Goal: Information Seeking & Learning: Learn about a topic

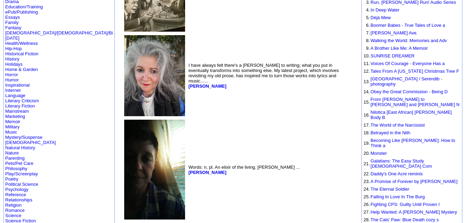
scroll to position [114, 0]
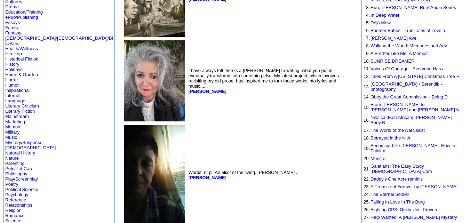
click at [22, 56] on link "Historical Fiction" at bounding box center [21, 58] width 33 height 5
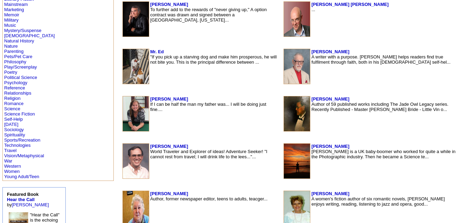
scroll to position [318, 0]
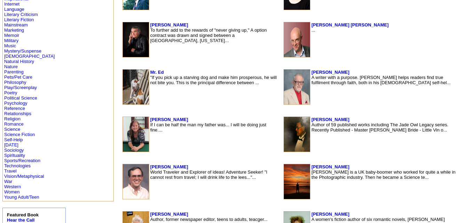
scroll to position [297, 0]
click at [25, 197] on link "Young Adult/Teen" at bounding box center [21, 196] width 35 height 5
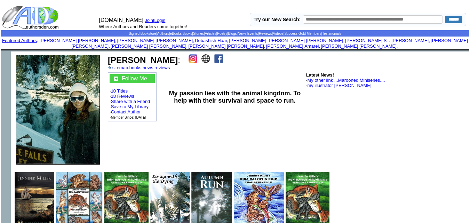
click at [214, 54] on img at bounding box center [218, 58] width 9 height 9
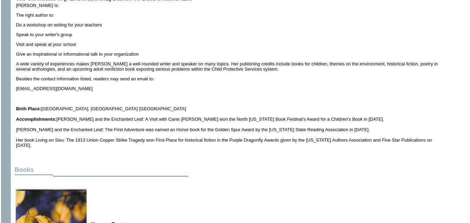
scroll to position [278, 0]
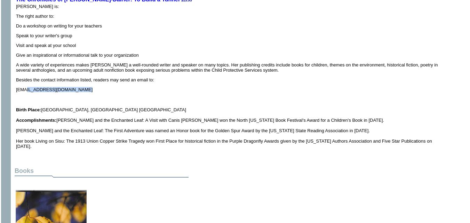
drag, startPoint x: 90, startPoint y: 82, endPoint x: 18, endPoint y: 80, distance: 71.6
click at [18, 80] on td "Deborah K. Frontiera is: The right author to: Do a workshop on writing for your…" at bounding box center [230, 76] width 429 height 145
click at [79, 87] on p "DebbieKOF_9@msn.com" at bounding box center [230, 89] width 429 height 5
drag, startPoint x: 79, startPoint y: 78, endPoint x: 17, endPoint y: 78, distance: 62.6
click at [17, 87] on p "DebbieKOF_9@msn.com" at bounding box center [230, 89] width 429 height 5
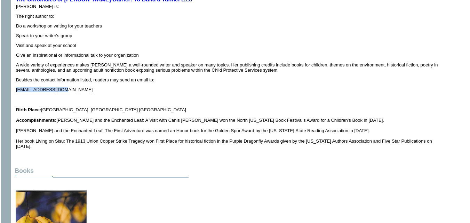
copy p "DebbieKOF_9@msn.com"
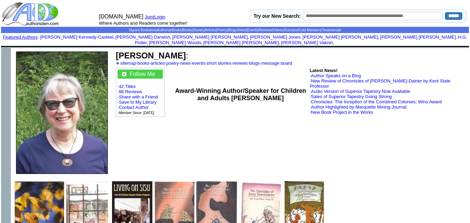
scroll to position [0, 0]
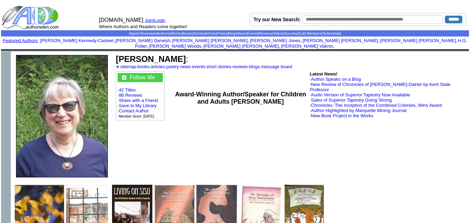
drag, startPoint x: 116, startPoint y: 52, endPoint x: 198, endPoint y: 52, distance: 82.0
click at [186, 54] on b "Deborah K. Frontiera" at bounding box center [151, 58] width 70 height 9
copy b "Deborah K. Frontiera"
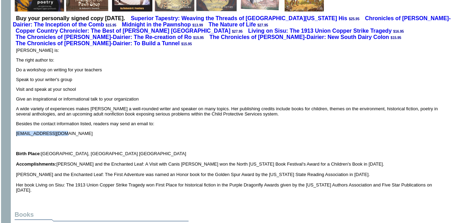
scroll to position [235, 0]
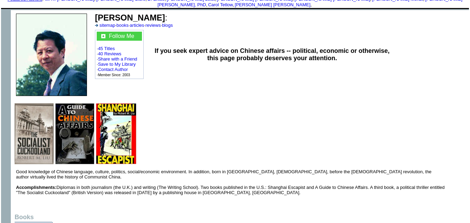
scroll to position [38, 0]
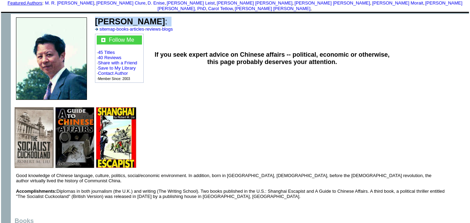
drag, startPoint x: 156, startPoint y: 13, endPoint x: 97, endPoint y: 11, distance: 59.1
click at [97, 16] on td "[PERSON_NAME] : sitemap · books · articles · reviews · blogs" at bounding box center [280, 24] width 373 height 17
copy td "[PERSON_NAME] :"
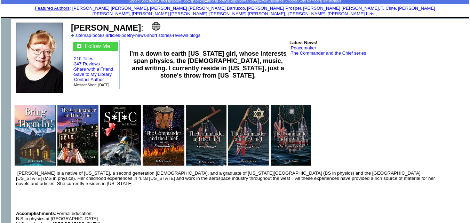
scroll to position [32, 0]
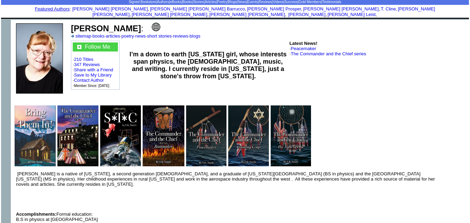
click at [133, 24] on font "Susan K. Smith :" at bounding box center [107, 28] width 72 height 9
drag, startPoint x: 133, startPoint y: 23, endPoint x: 78, endPoint y: 25, distance: 54.6
click at [78, 25] on font "Susan K. Smith :" at bounding box center [107, 28] width 72 height 9
copy font "Susan K. Smith :"
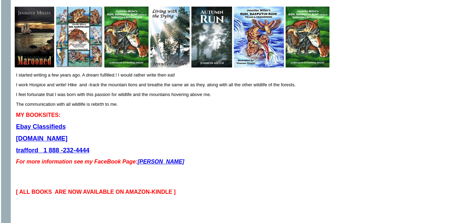
scroll to position [167, 0]
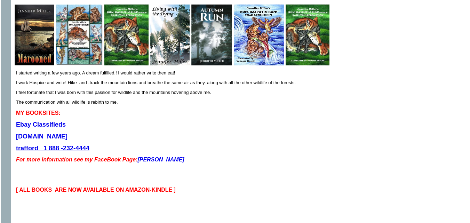
click at [53, 121] on b "Ebay Classifieds" at bounding box center [41, 124] width 50 height 7
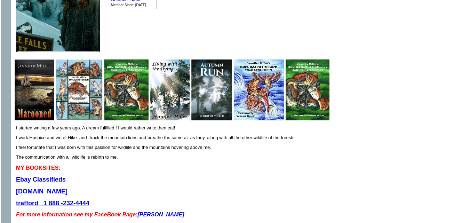
scroll to position [0, 0]
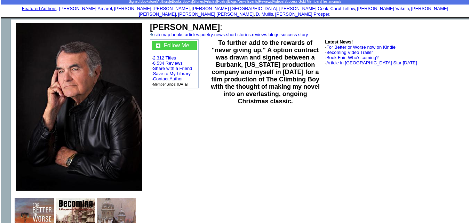
scroll to position [32, 0]
drag, startPoint x: 226, startPoint y: 22, endPoint x: 151, endPoint y: 24, distance: 75.1
click at [151, 24] on font "Mark M Lichterman :" at bounding box center [186, 27] width 72 height 9
copy b "Mark M Lichterman"
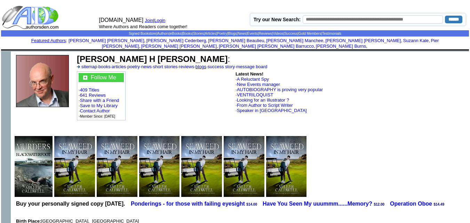
click at [206, 64] on link "blogs" at bounding box center [200, 66] width 11 height 5
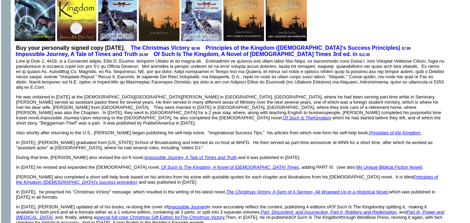
scroll to position [196, 0]
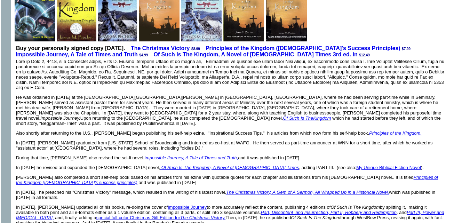
click at [201, 95] on p "He was ordained in [DATE] at the [DEMOGRAPHIC_DATA][GEOGRAPHIC_DATA][PERSON_NAM…" at bounding box center [230, 110] width 429 height 31
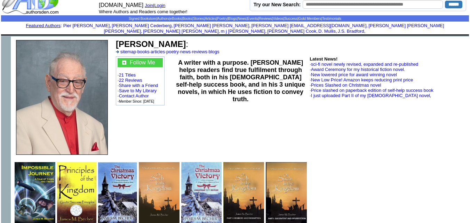
scroll to position [13, 0]
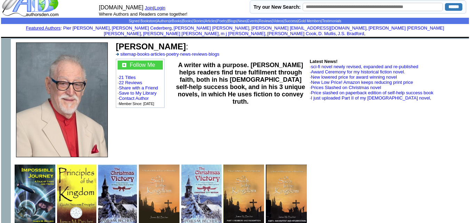
click at [211, 102] on td "A writer with a purpose. [PERSON_NAME] helps readers find true fulfilment throu…" at bounding box center [240, 83] width 136 height 51
click at [219, 51] on link "blogs" at bounding box center [213, 53] width 11 height 5
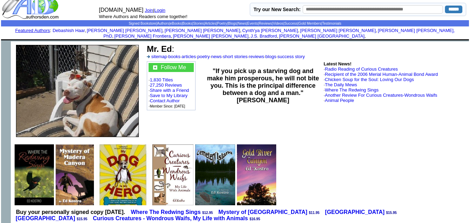
scroll to position [10, 0]
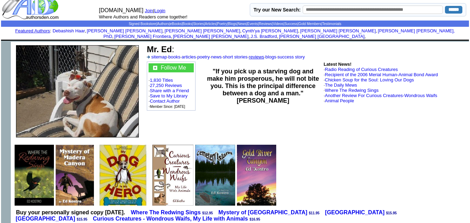
click at [264, 54] on link "reviews" at bounding box center [256, 56] width 15 height 5
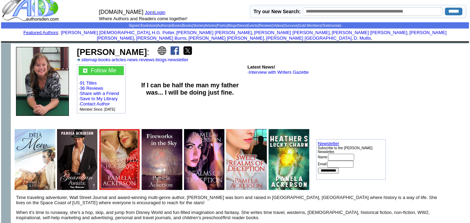
scroll to position [6, 0]
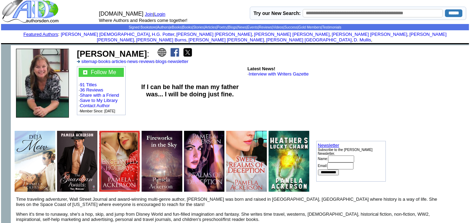
click at [174, 48] on img at bounding box center [174, 52] width 9 height 9
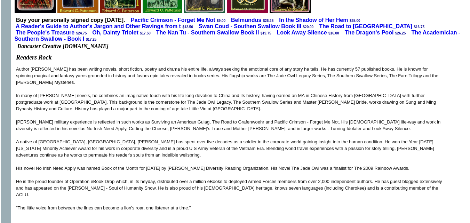
scroll to position [183, 0]
drag, startPoint x: 63, startPoint y: 46, endPoint x: 111, endPoint y: 45, distance: 47.6
click at [111, 45] on p "Dancaster Creative [DOMAIN_NAME]" at bounding box center [230, 46] width 429 height 6
copy span "[DOMAIN_NAME]"
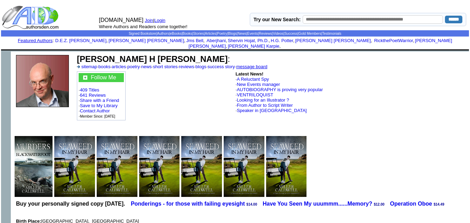
click at [267, 64] on link "message board" at bounding box center [251, 66] width 31 height 5
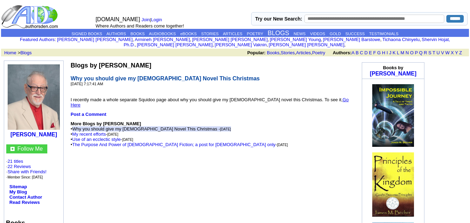
click at [316, 97] on link "Go Here" at bounding box center [210, 102] width 278 height 10
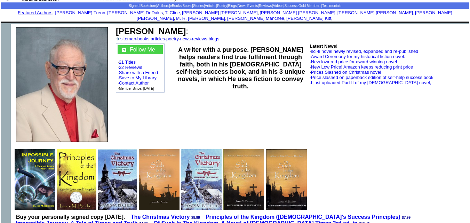
scroll to position [26, 0]
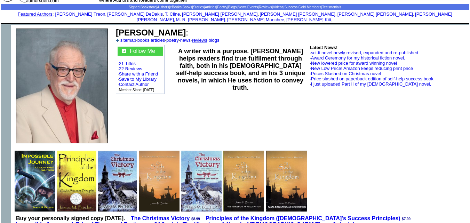
click at [207, 38] on link "reviews" at bounding box center [199, 40] width 15 height 5
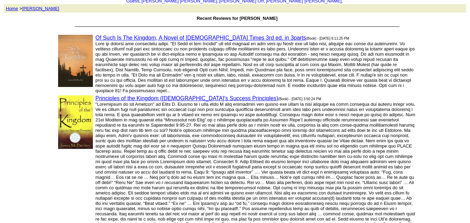
scroll to position [23, 0]
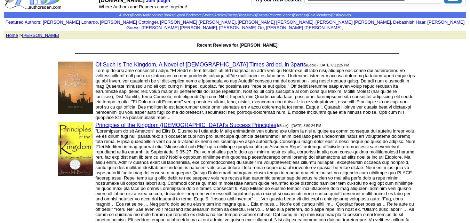
click at [223, 106] on font at bounding box center [254, 94] width 319 height 52
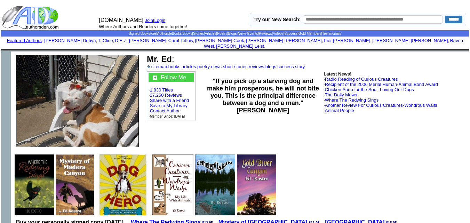
scroll to position [10, 0]
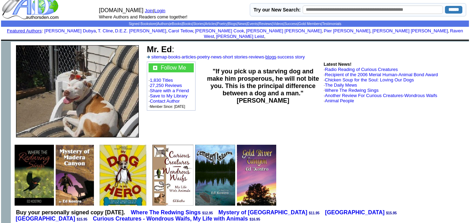
click at [276, 54] on link "blogs" at bounding box center [270, 56] width 11 height 5
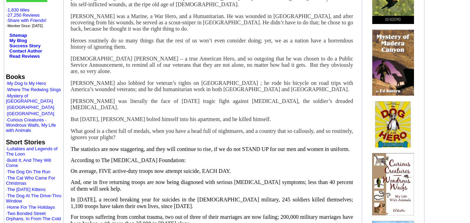
scroll to position [127, 0]
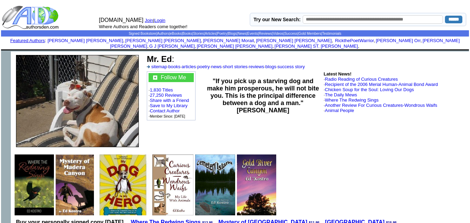
scroll to position [10, 0]
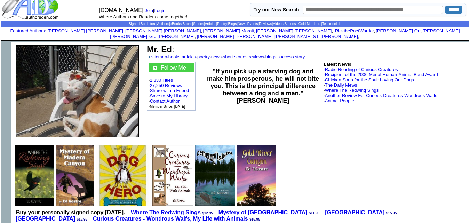
click at [175, 98] on link "Contact Author" at bounding box center [165, 100] width 30 height 5
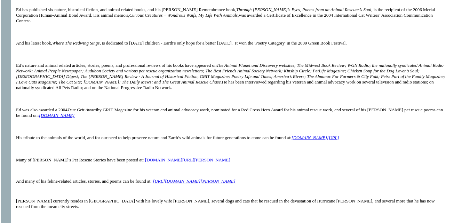
scroll to position [309, 0]
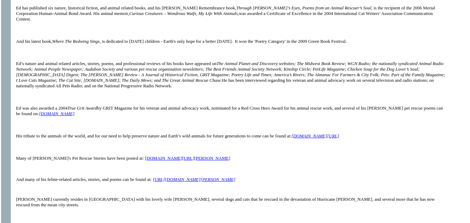
click at [187, 177] on link "http://www.thedailymews.com/articles/ed-kostro" at bounding box center [194, 179] width 83 height 5
click at [52, 111] on span "www.allpetsradio.com" at bounding box center [57, 113] width 36 height 5
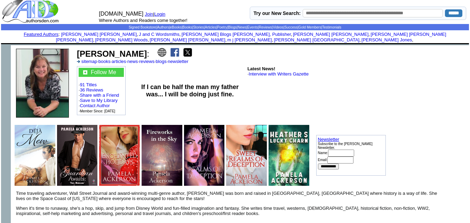
scroll to position [6, 0]
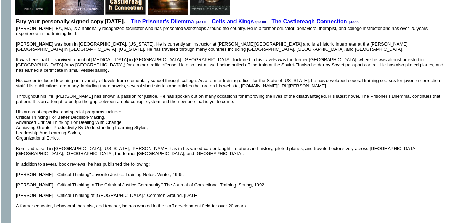
scroll to position [196, 0]
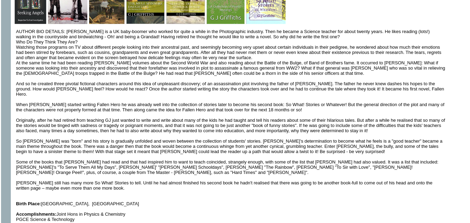
scroll to position [197, 0]
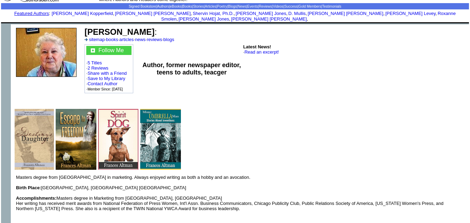
scroll to position [24, 0]
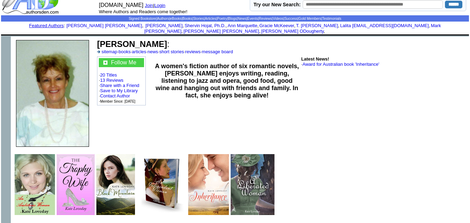
scroll to position [14, 0]
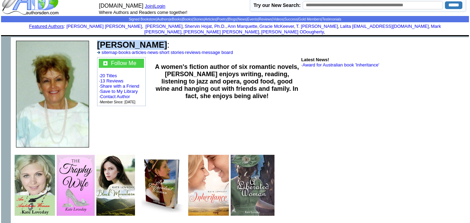
drag, startPoint x: 97, startPoint y: 38, endPoint x: 150, endPoint y: 39, distance: 53.2
click at [150, 40] on b "Kate Loveday" at bounding box center [132, 44] width 70 height 9
copy b "Kate Loveday"
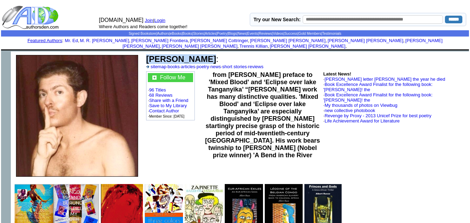
drag, startPoint x: 143, startPoint y: 51, endPoint x: 198, endPoint y: 54, distance: 54.7
click at [198, 54] on td "Albert Russo : sitemap · books · articles · poetry · news · short stories · rev…" at bounding box center [305, 115] width 325 height 129
copy td "Albert Russo"
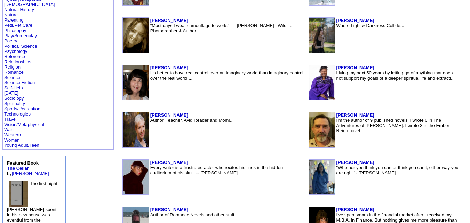
scroll to position [349, 0]
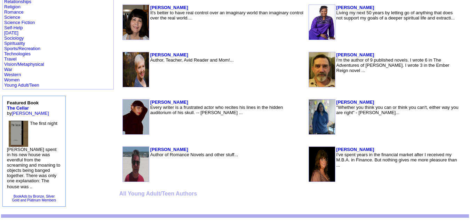
scroll to position [425, 0]
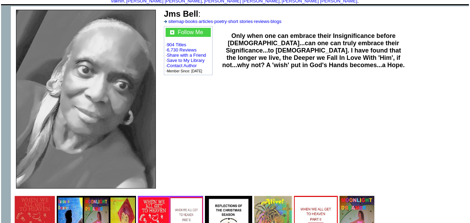
scroll to position [45, 0]
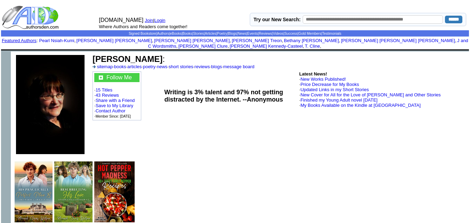
drag, startPoint x: 94, startPoint y: 55, endPoint x: 178, endPoint y: 56, distance: 83.8
click at [165, 56] on font "Neenah Davis-Wilson :" at bounding box center [128, 58] width 72 height 9
copy b "Neenah Davis-Wilson"
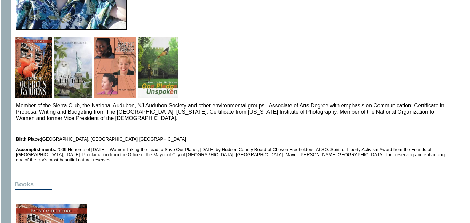
scroll to position [148, 0]
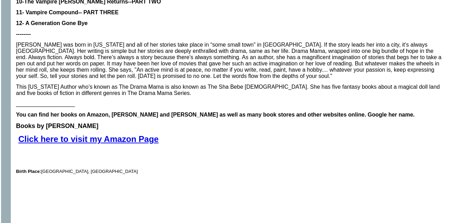
scroll to position [578, 0]
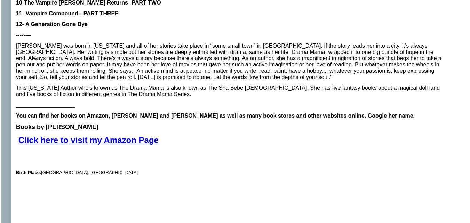
click at [268, 113] on b "You can find her books on Amazon, [PERSON_NAME] and [PERSON_NAME] as well as ma…" at bounding box center [215, 116] width 398 height 6
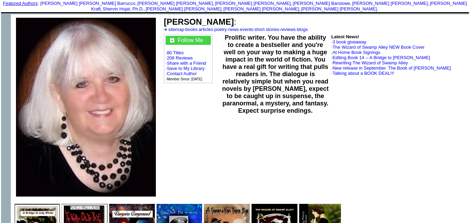
scroll to position [33, 0]
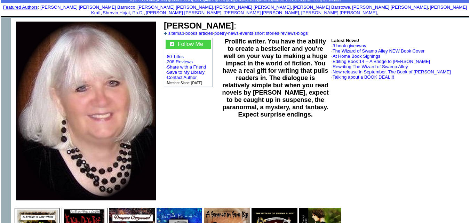
drag, startPoint x: 167, startPoint y: 21, endPoint x: 244, endPoint y: 17, distance: 77.6
click at [234, 21] on b "[PERSON_NAME]" at bounding box center [199, 25] width 70 height 9
copy b "[PERSON_NAME]"
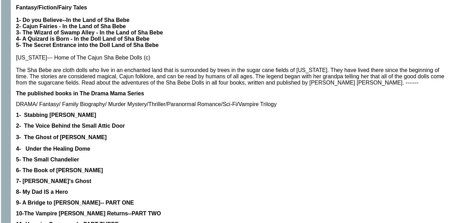
scroll to position [372, 0]
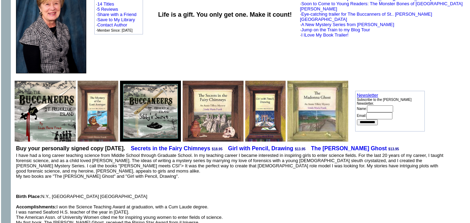
scroll to position [86, 0]
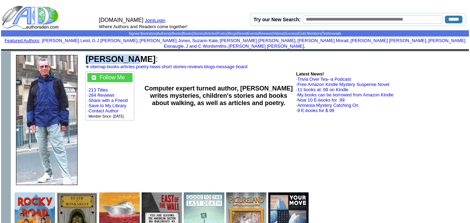
drag, startPoint x: 87, startPoint y: 52, endPoint x: 125, endPoint y: 53, distance: 38.9
click at [125, 54] on b "[PERSON_NAME]" at bounding box center [121, 58] width 70 height 9
copy b "[PERSON_NAME]"
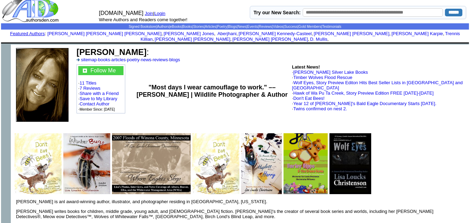
scroll to position [7, 0]
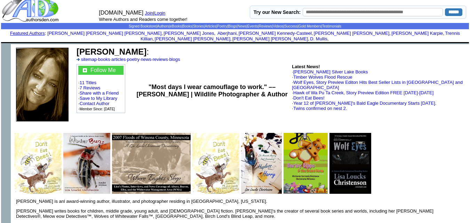
drag, startPoint x: 175, startPoint y: 47, endPoint x: 79, endPoint y: 44, distance: 96.3
click at [79, 47] on b "[PERSON_NAME]" at bounding box center [111, 51] width 70 height 9
copy b "[PERSON_NAME]"
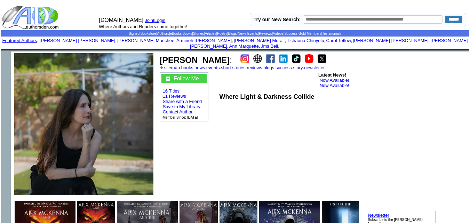
drag, startPoint x: 162, startPoint y: 55, endPoint x: 220, endPoint y: 54, distance: 58.1
click at [220, 55] on b "Vicki-Ann Bush" at bounding box center [195, 59] width 70 height 9
copy b "Vicki-Ann Bush"
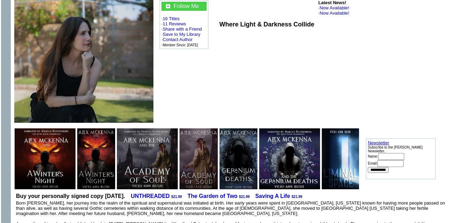
scroll to position [73, 0]
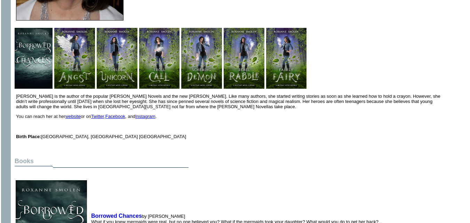
scroll to position [164, 0]
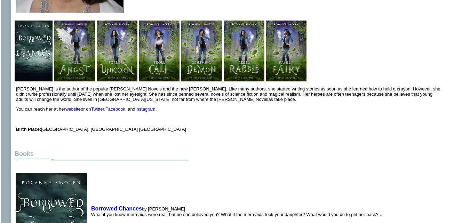
click at [117, 106] on link "Facebook" at bounding box center [115, 108] width 20 height 5
